Goal: Information Seeking & Learning: Learn about a topic

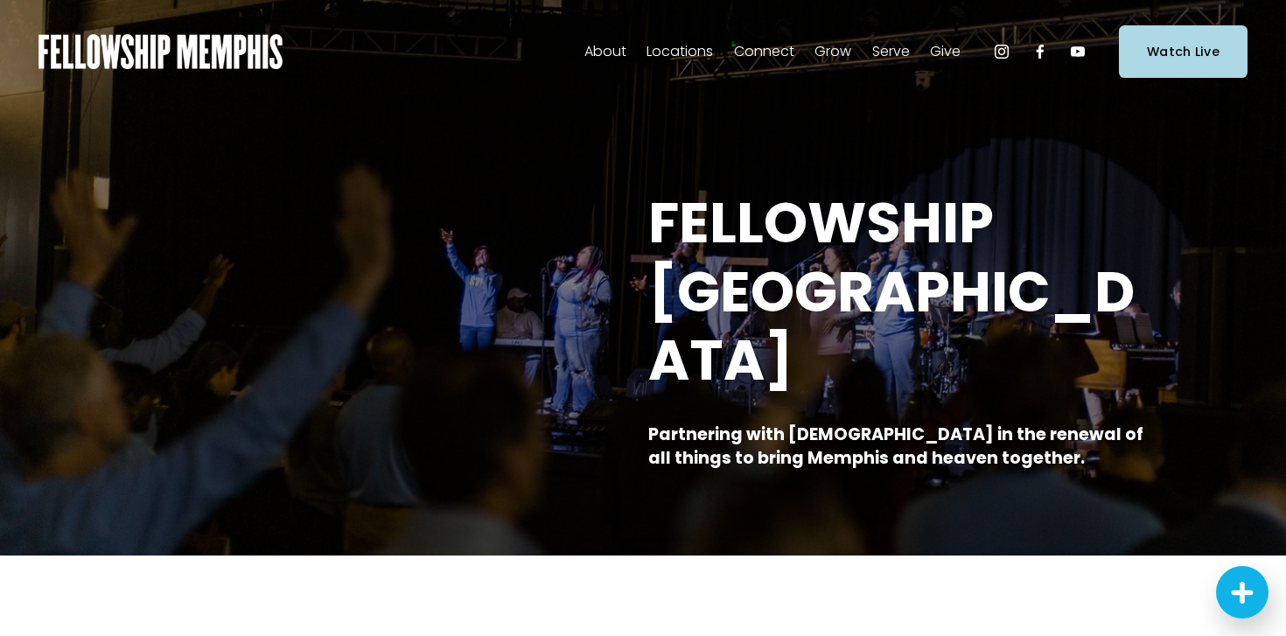
click at [0, 0] on span "Staff" at bounding box center [0, 0] width 0 height 0
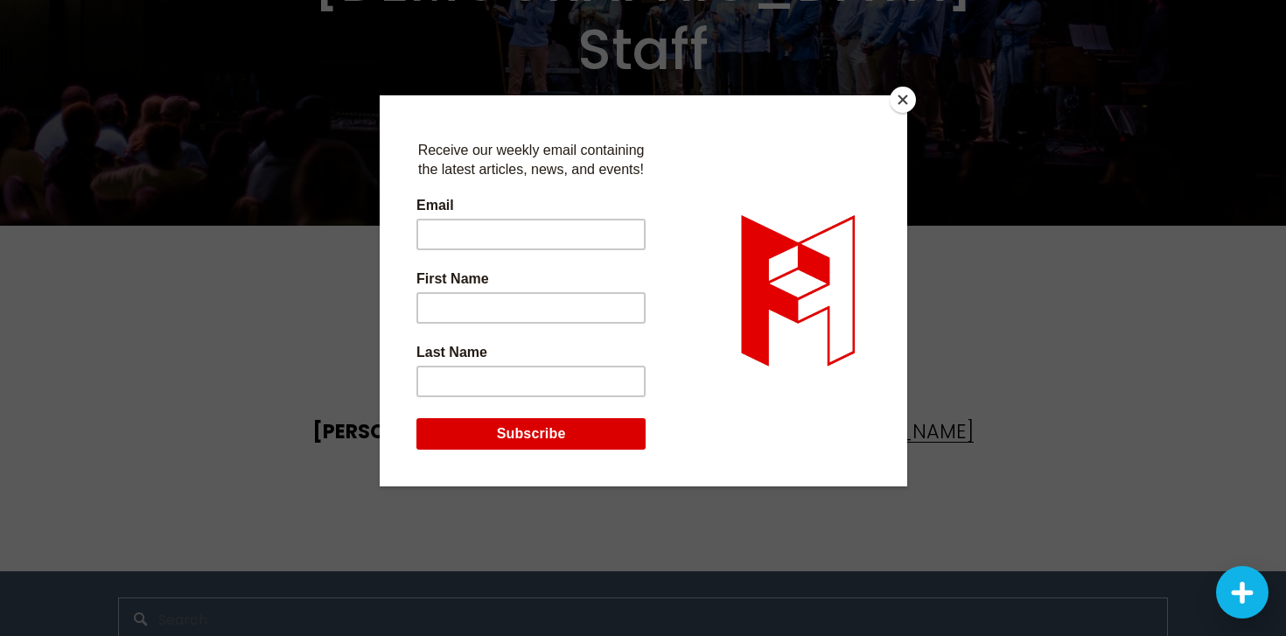
scroll to position [4277, 0]
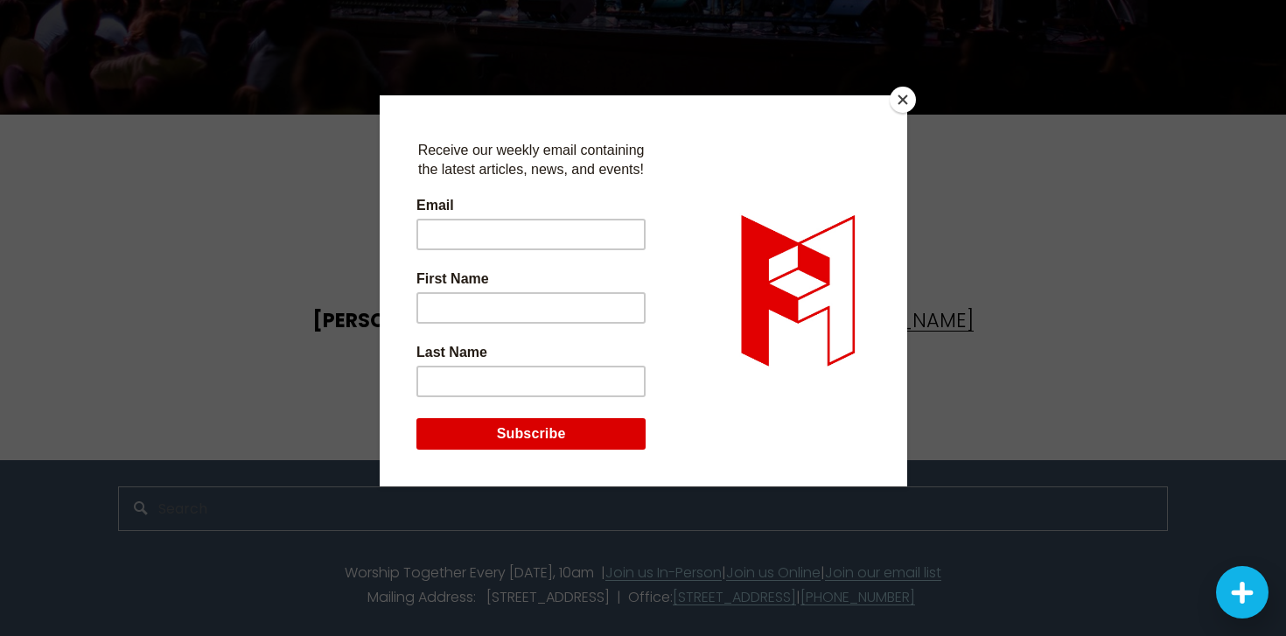
click at [905, 101] on button "Close" at bounding box center [903, 100] width 26 height 26
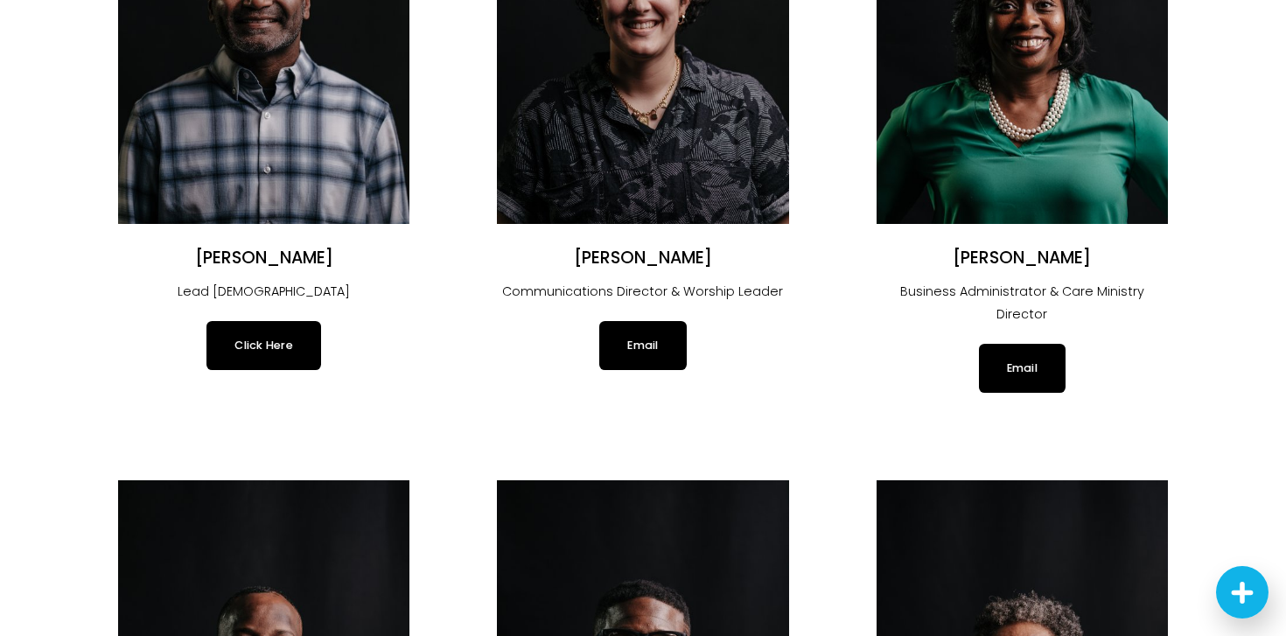
scroll to position [0, 0]
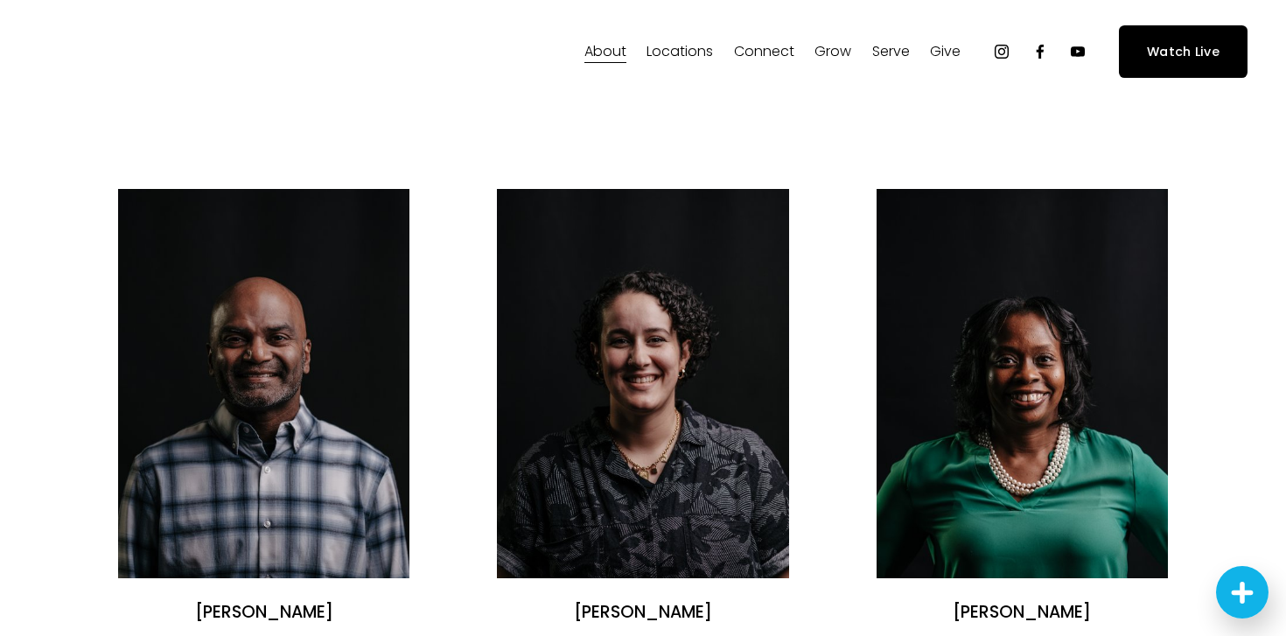
click at [0, 0] on span "Careers" at bounding box center [0, 0] width 0 height 0
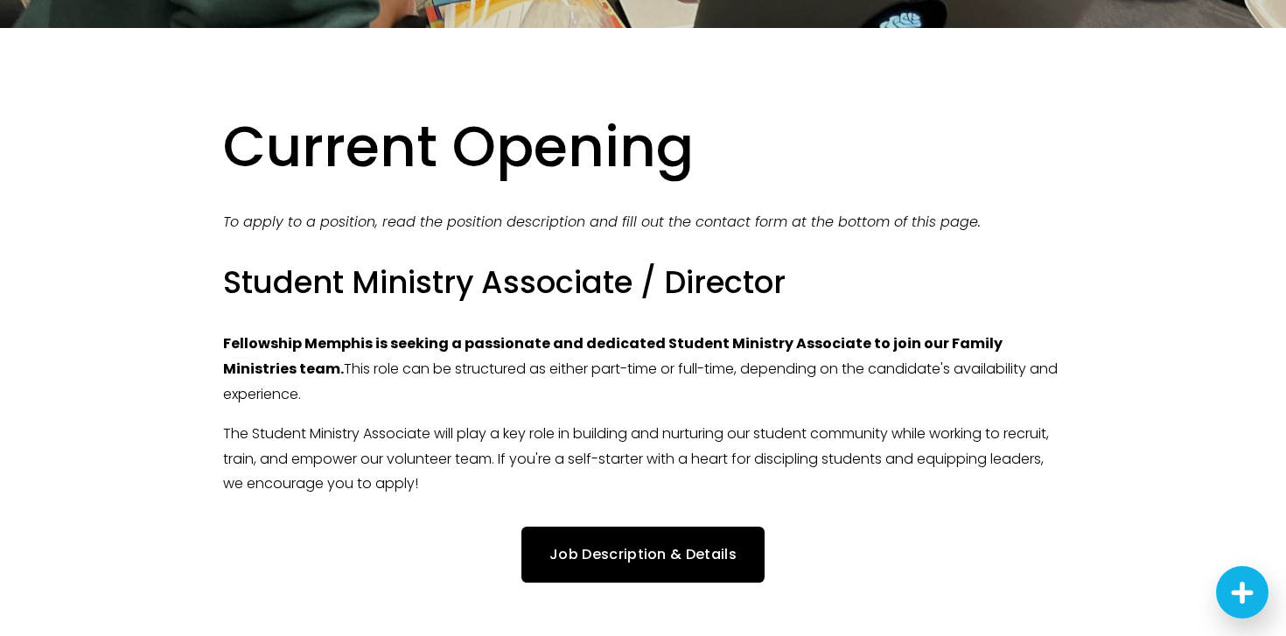
scroll to position [506, 0]
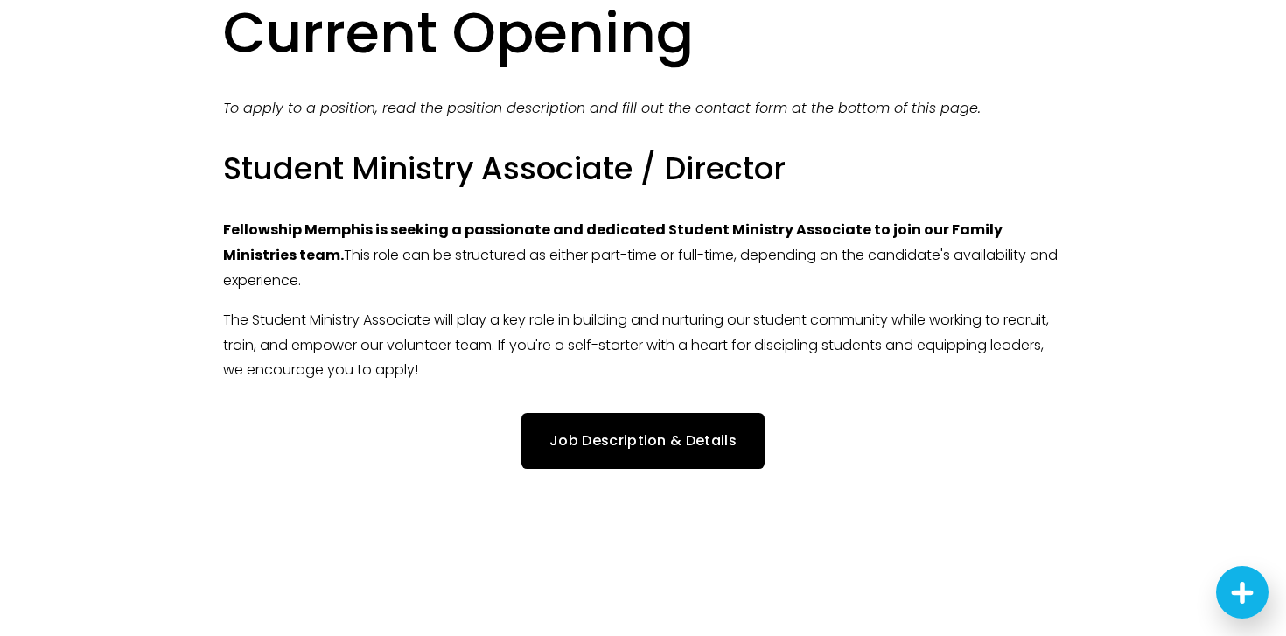
click at [657, 434] on link "Job Description & Details" at bounding box center [642, 440] width 243 height 55
